Goal: Register for event/course

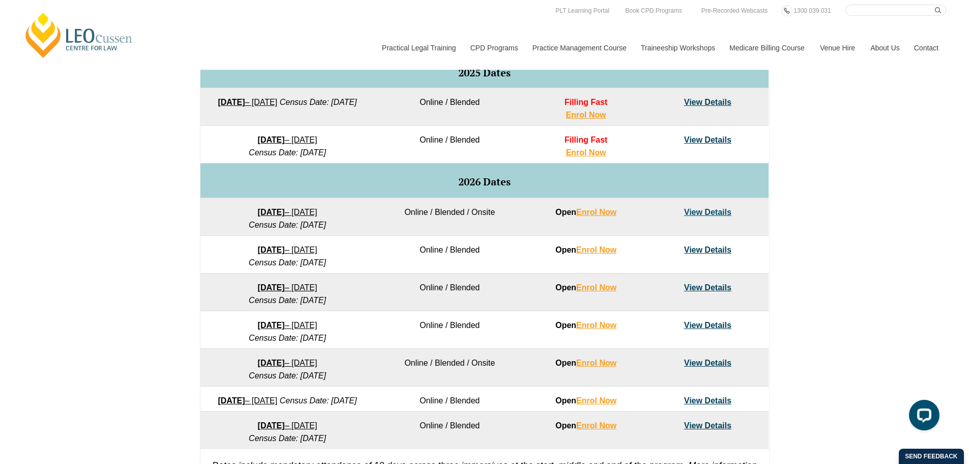
scroll to position [509, 0]
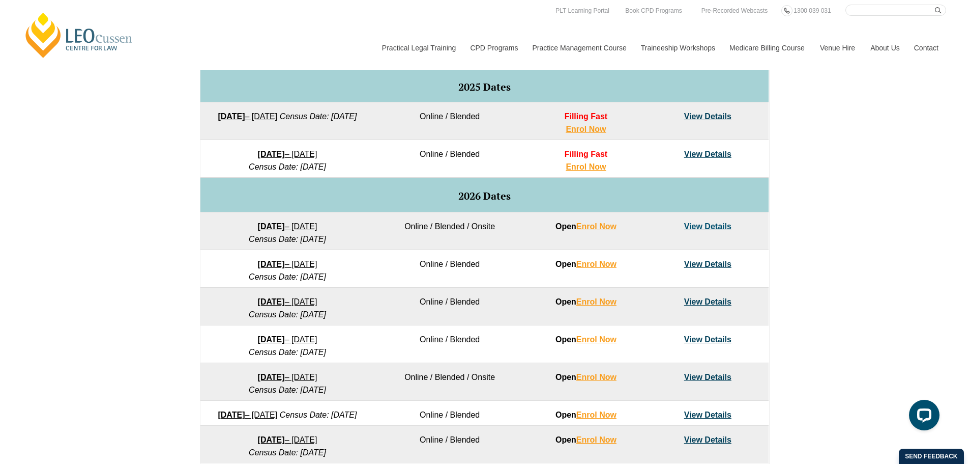
click at [715, 111] on td "View Details" at bounding box center [708, 121] width 122 height 38
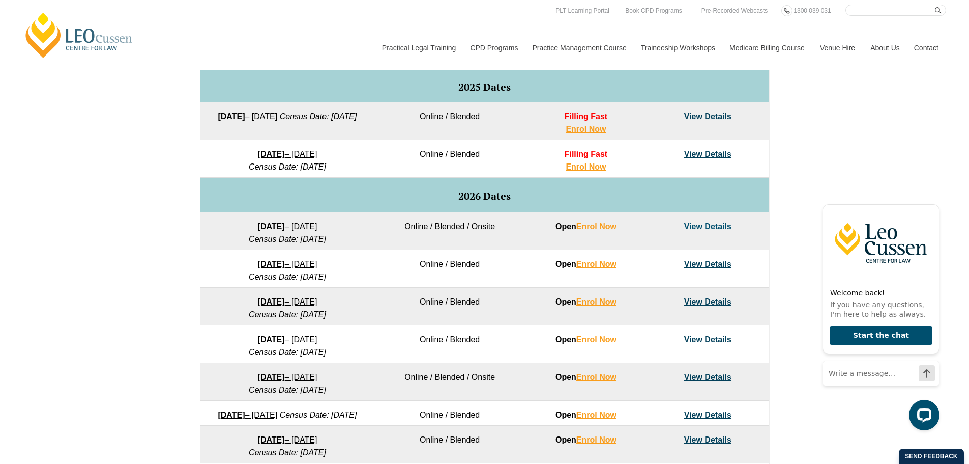
click at [714, 116] on link "View Details" at bounding box center [707, 116] width 47 height 9
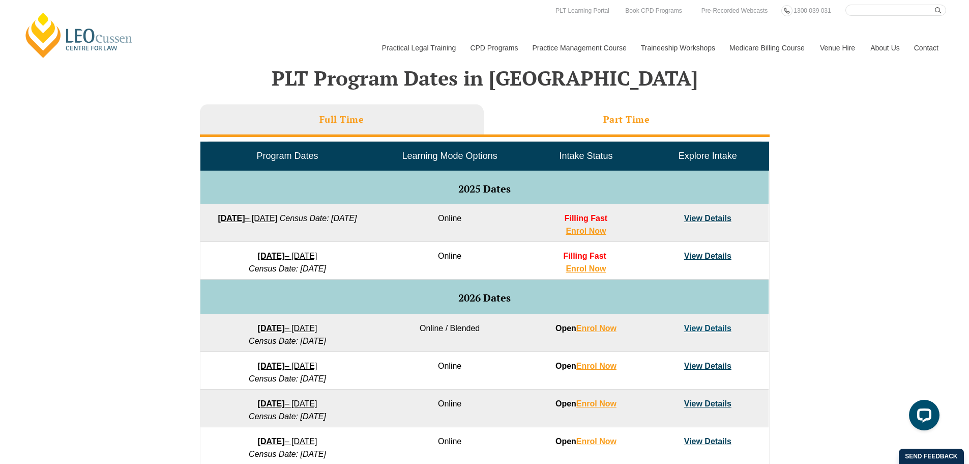
scroll to position [407, 0]
click at [618, 111] on li "Part Time" at bounding box center [627, 120] width 286 height 33
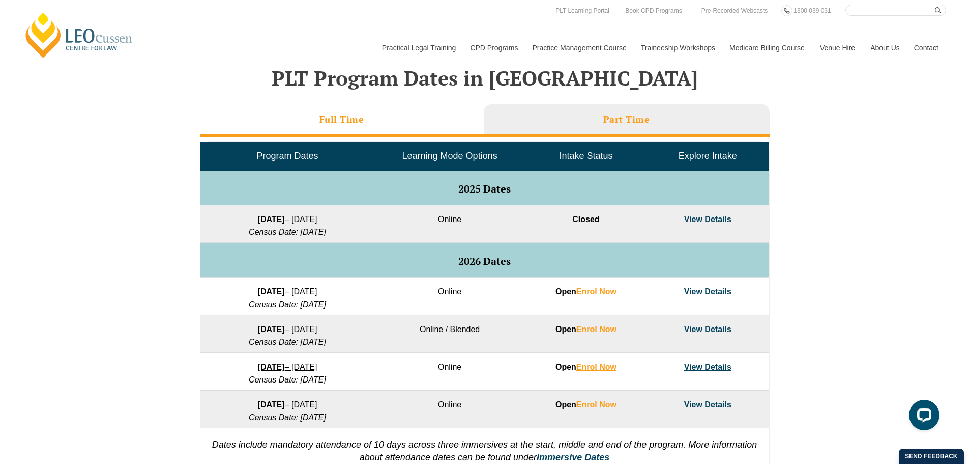
click at [385, 117] on li "Full Time" at bounding box center [342, 120] width 284 height 33
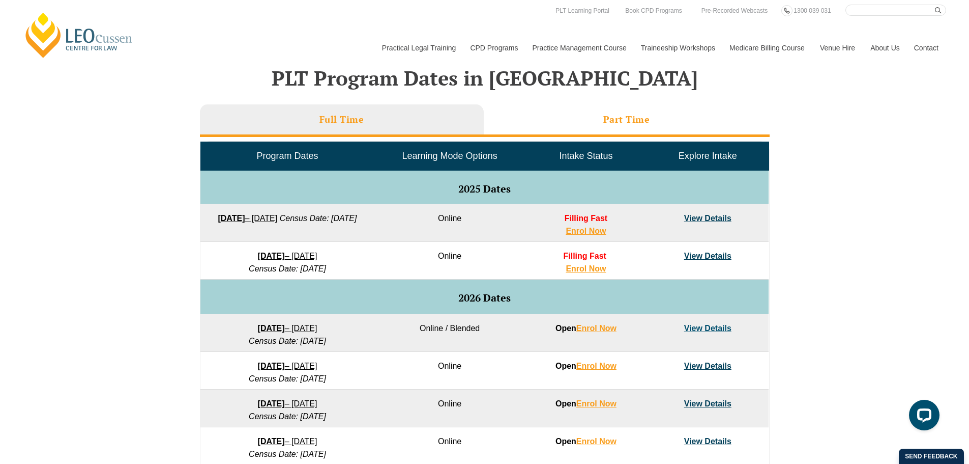
click at [647, 113] on h3 "Part Time" at bounding box center [627, 119] width 47 height 12
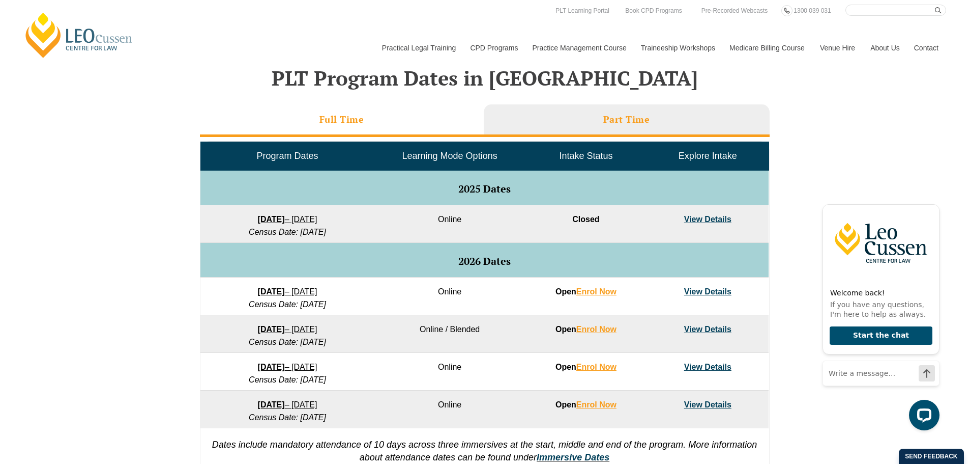
click at [366, 115] on li "Full Time" at bounding box center [342, 120] width 284 height 33
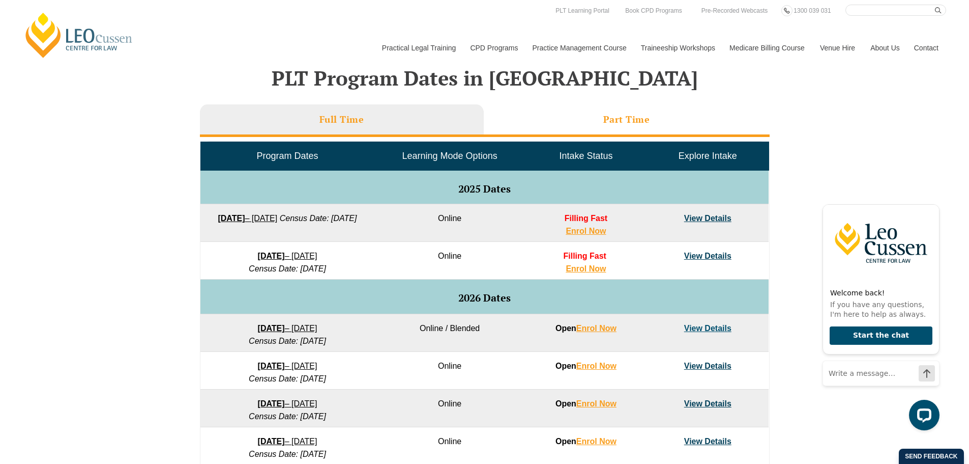
click at [647, 124] on h3 "Part Time" at bounding box center [627, 119] width 47 height 12
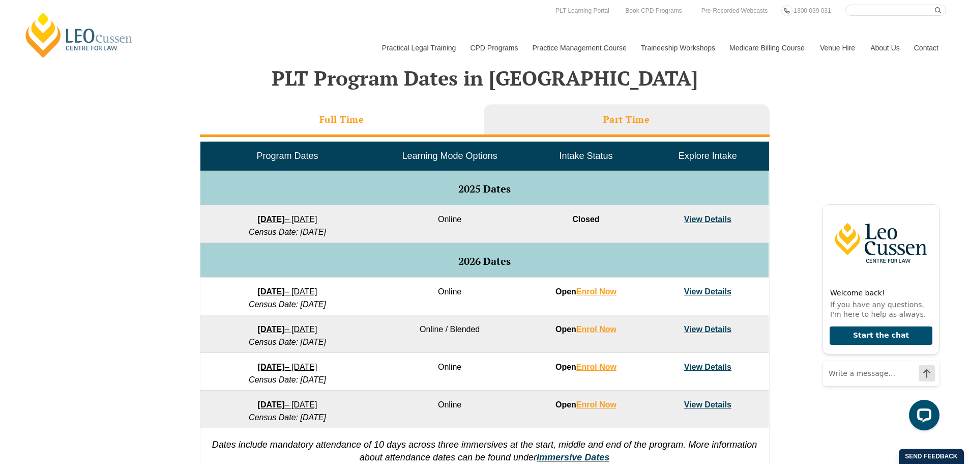
click at [454, 119] on li "Full Time" at bounding box center [342, 120] width 284 height 33
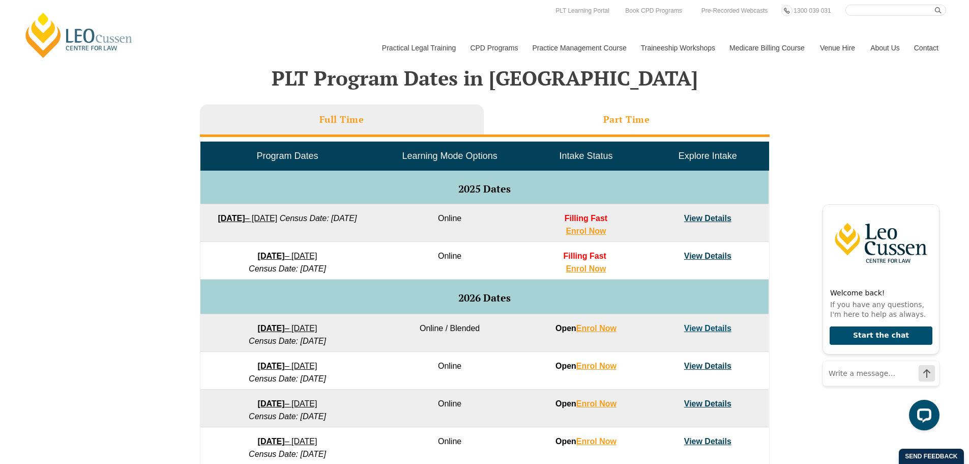
click at [560, 108] on li "Part Time" at bounding box center [627, 120] width 286 height 33
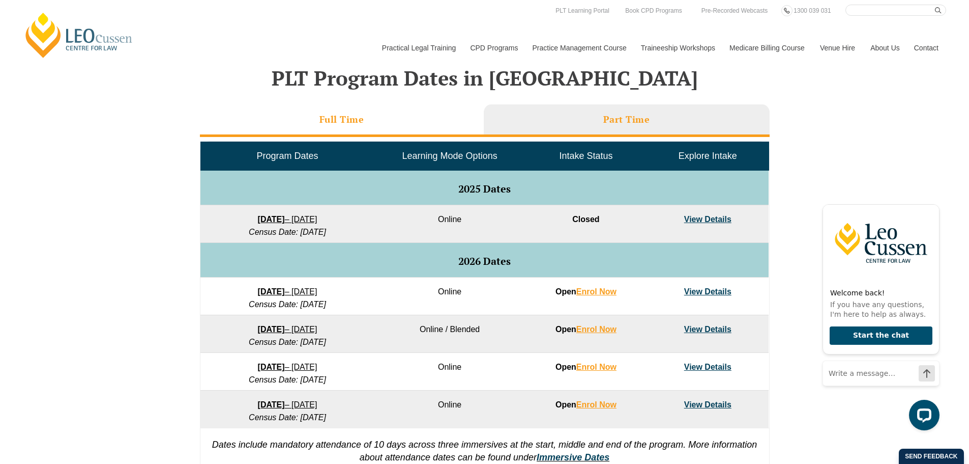
click at [384, 118] on li "Full Time" at bounding box center [342, 120] width 284 height 33
